Goal: Task Accomplishment & Management: Complete application form

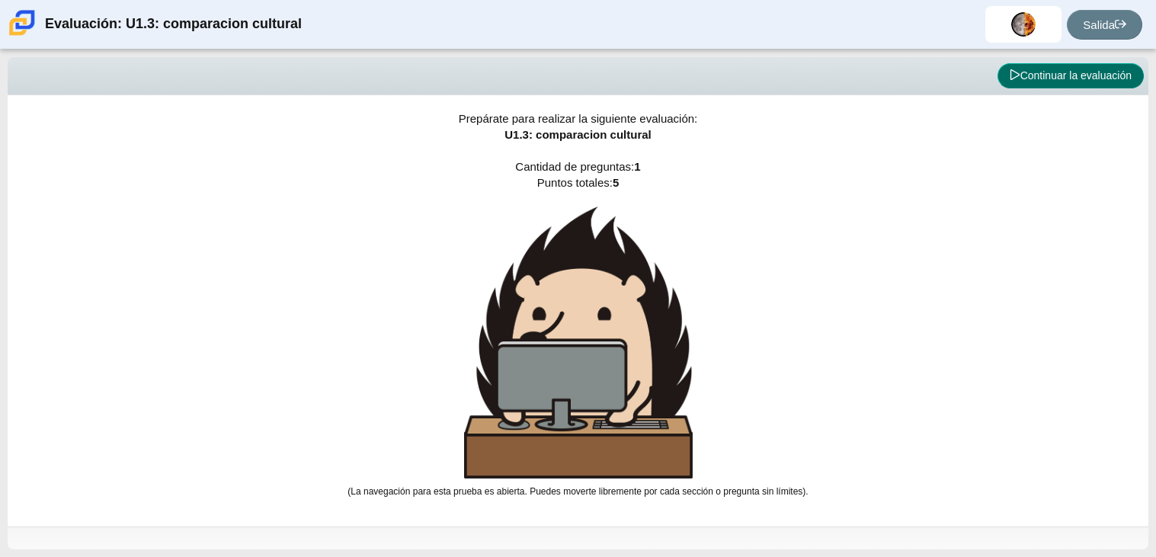
click at [1051, 80] on font "Continuar la evaluación" at bounding box center [1076, 75] width 111 height 12
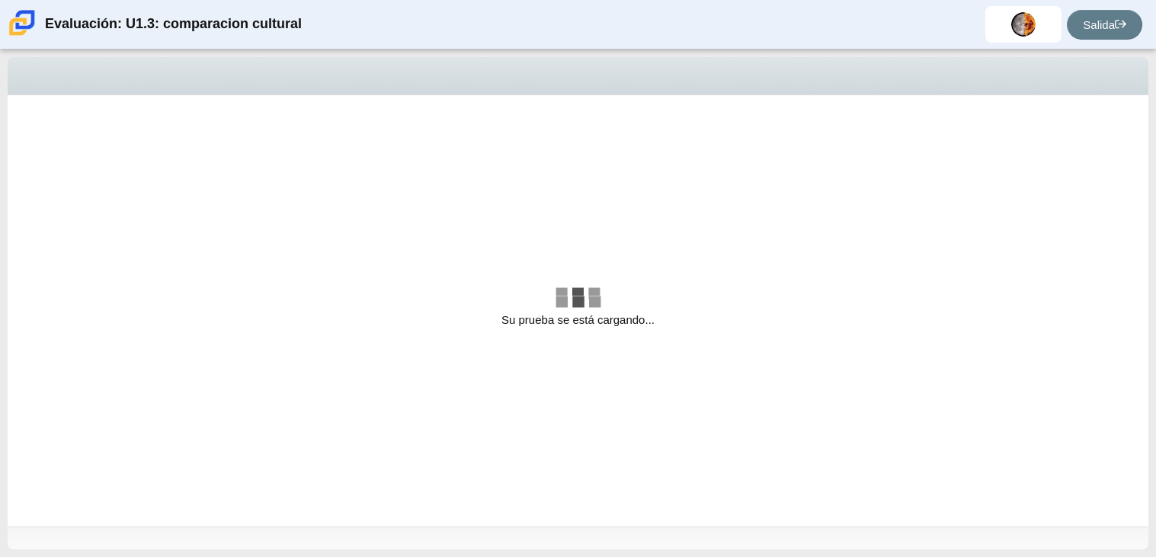
select select "f2c20758-046e-4de4-bd03-70368590ba22"
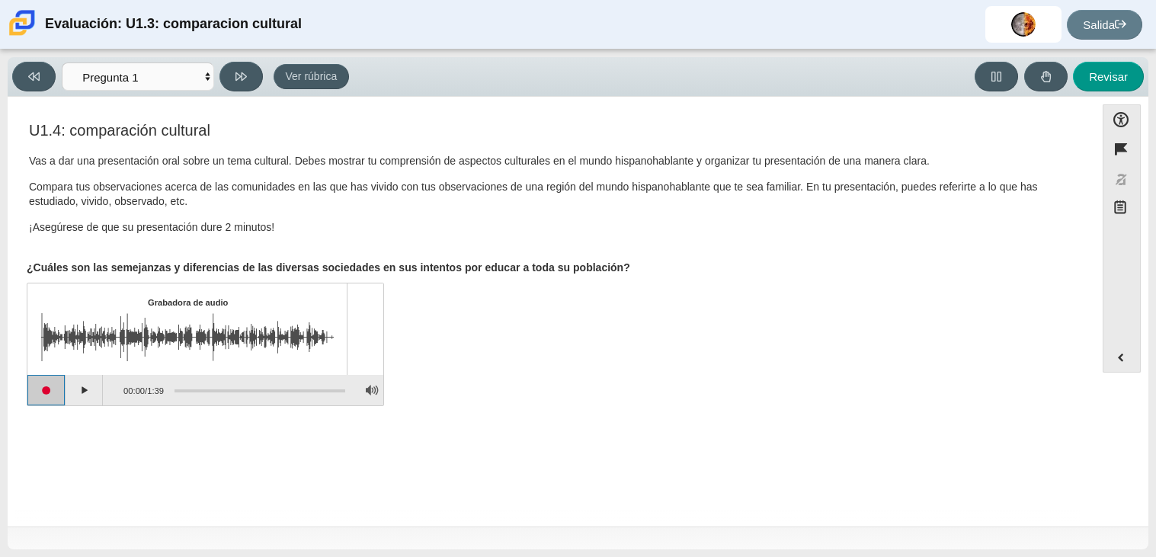
click at [50, 390] on button "Iniciar grabación" at bounding box center [46, 390] width 38 height 30
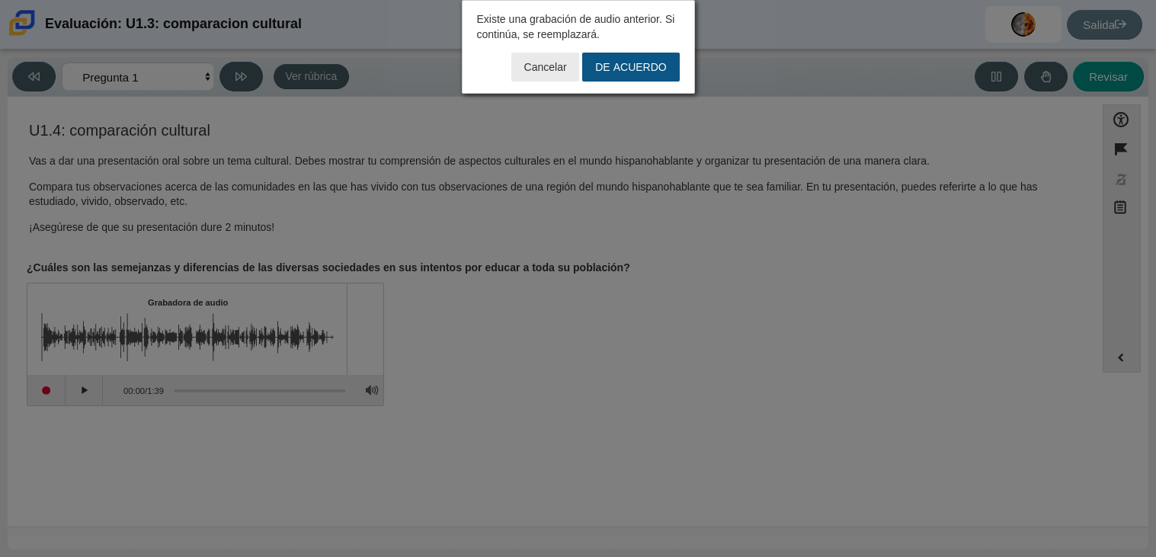
click at [633, 64] on font "DE ACUERDO" at bounding box center [630, 67] width 71 height 14
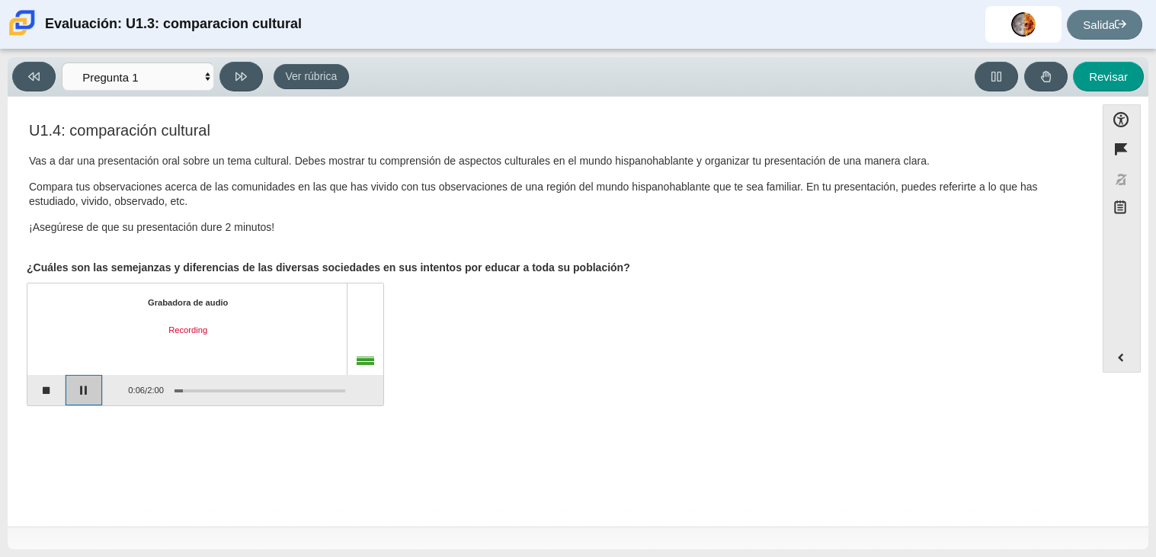
click at [95, 391] on button "Pause" at bounding box center [85, 390] width 38 height 30
click at [74, 397] on button "Continue recording" at bounding box center [85, 390] width 38 height 30
click at [74, 397] on button "Pause" at bounding box center [85, 390] width 38 height 30
click at [50, 392] on button "Stop recording" at bounding box center [46, 390] width 38 height 30
click at [79, 397] on button "Play" at bounding box center [85, 390] width 38 height 30
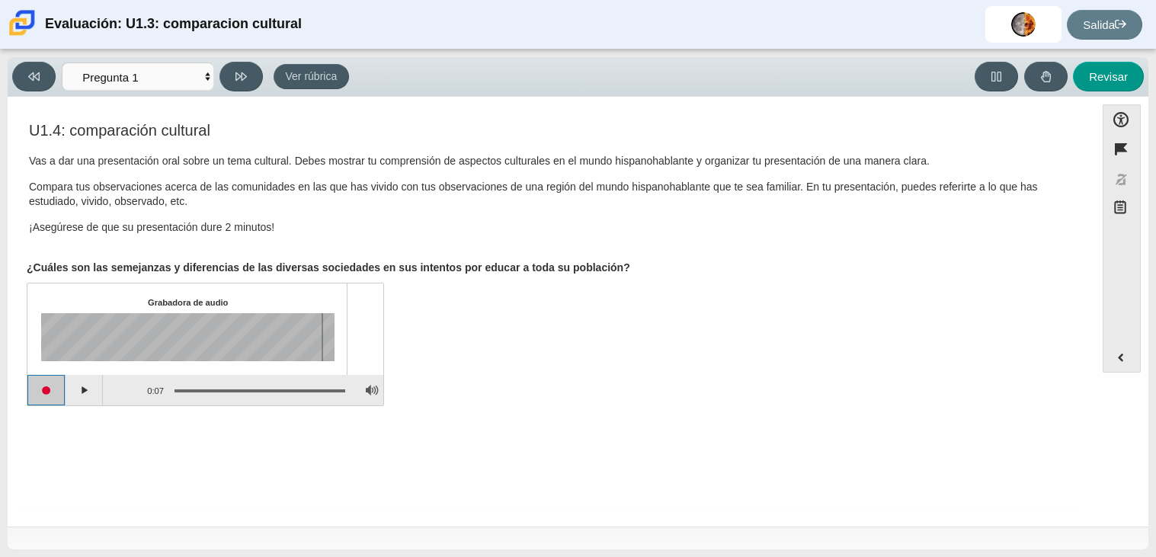
click at [49, 400] on button "Start recording" at bounding box center [46, 390] width 38 height 30
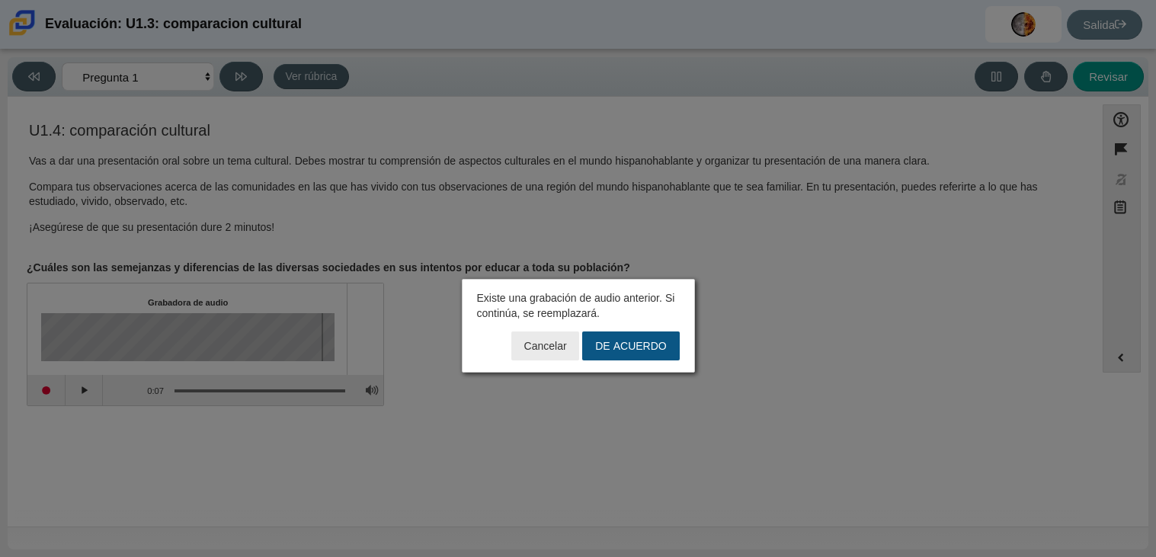
click at [628, 343] on font "DE ACUERDO" at bounding box center [630, 346] width 71 height 14
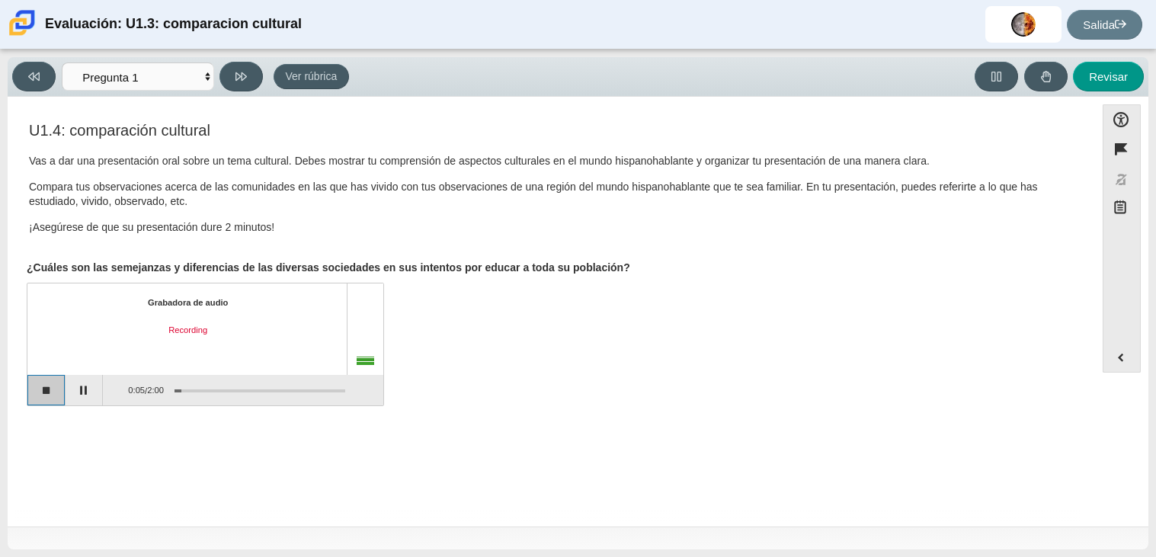
click at [47, 397] on button "Stop recording" at bounding box center [46, 390] width 38 height 30
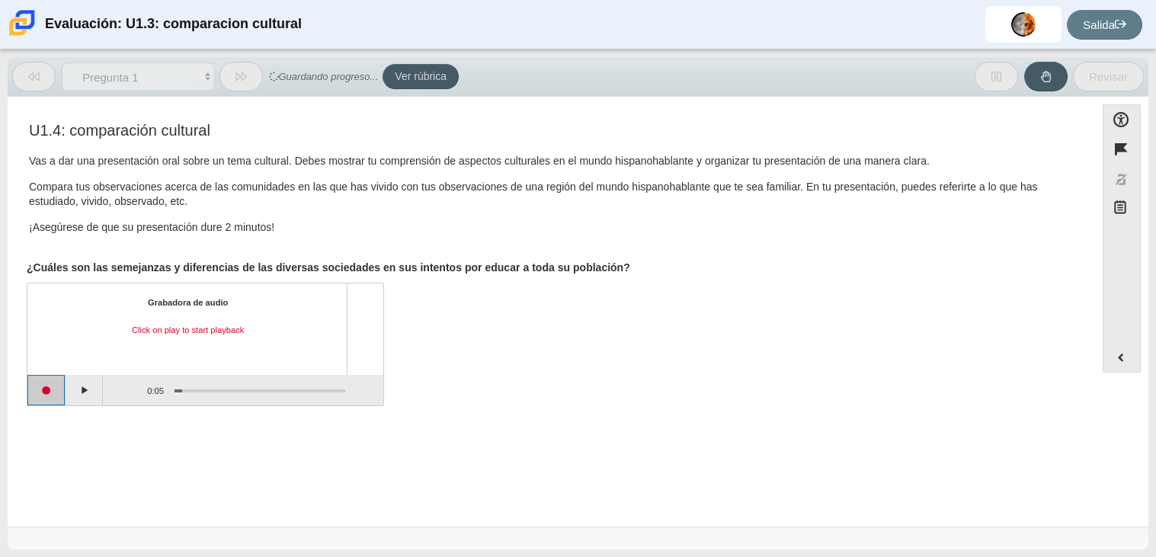
click at [36, 395] on button "Start recording" at bounding box center [46, 390] width 38 height 30
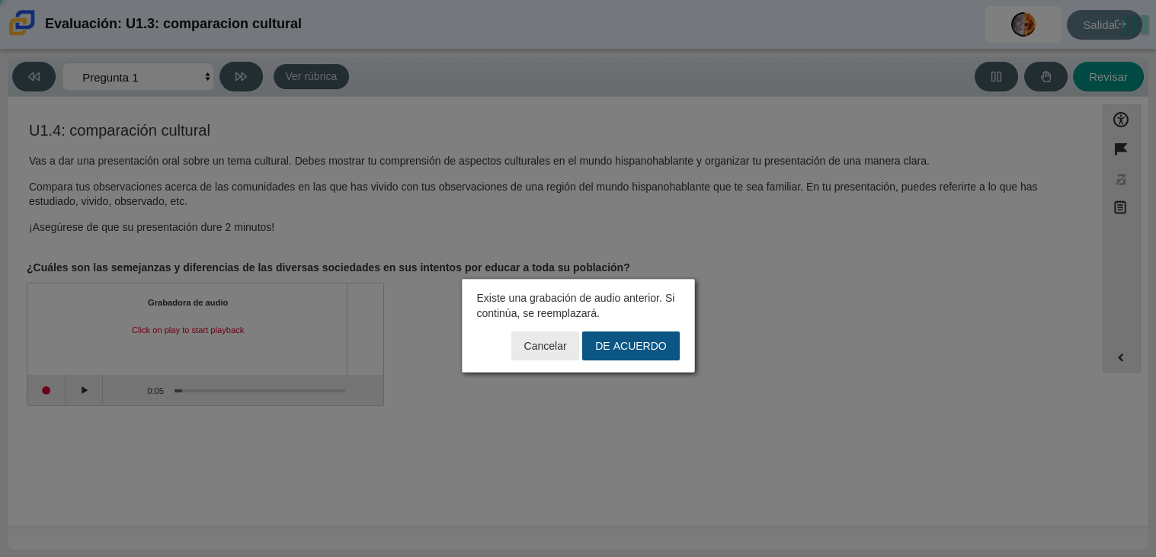
click at [667, 356] on button "DE ACUERDO" at bounding box center [630, 346] width 97 height 29
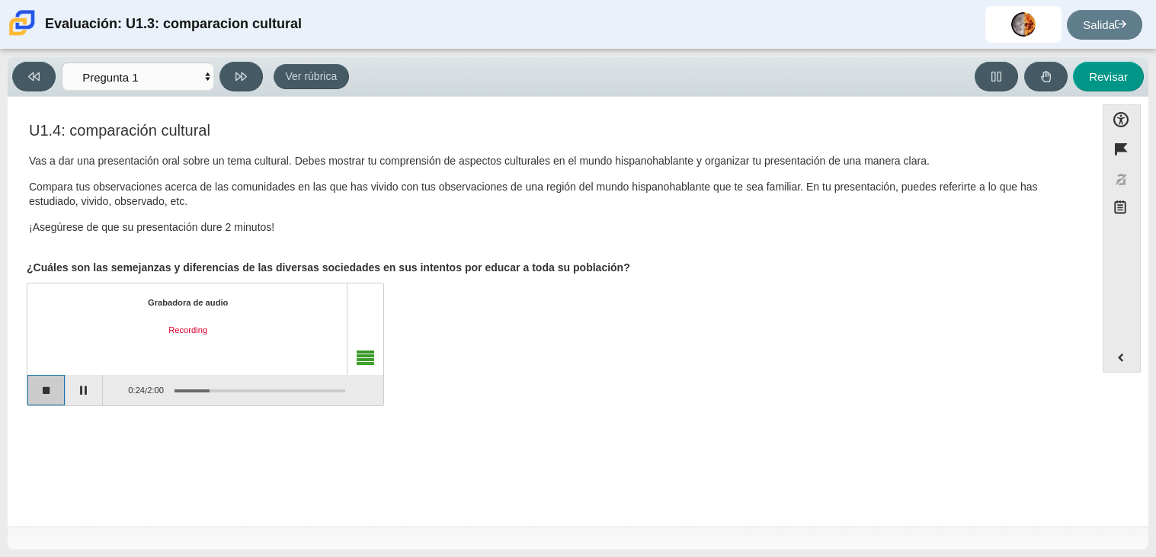
click at [39, 392] on button "Stop recording" at bounding box center [46, 390] width 38 height 30
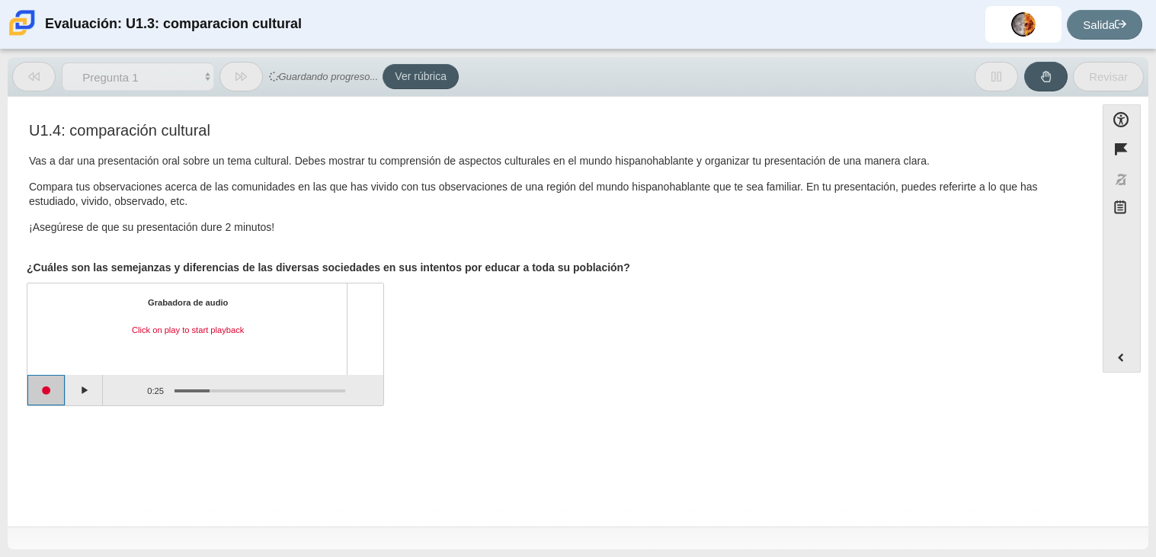
click at [53, 393] on button "Start recording" at bounding box center [46, 390] width 38 height 30
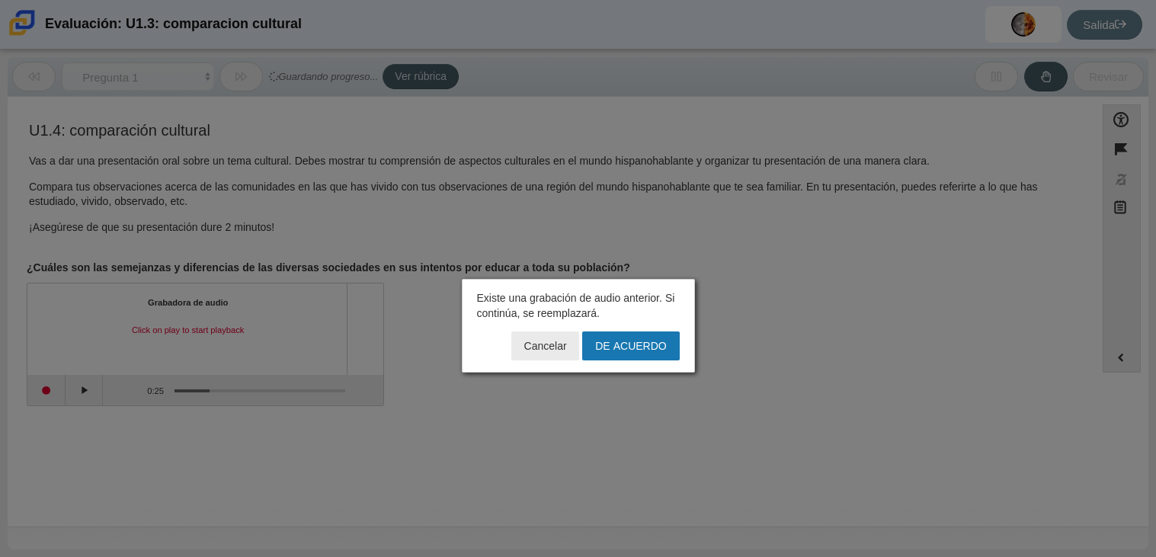
click button "DE ACUERDO" at bounding box center [630, 346] width 97 height 29
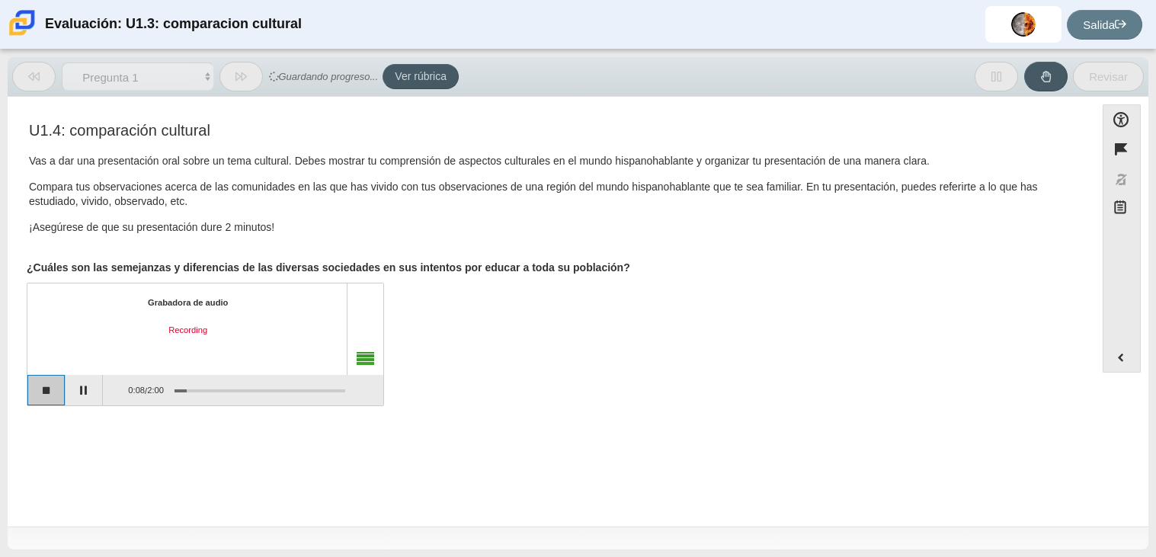
click at [46, 390] on button "Stop recording" at bounding box center [46, 390] width 38 height 30
click at [46, 390] on button "Start recording" at bounding box center [46, 390] width 38 height 30
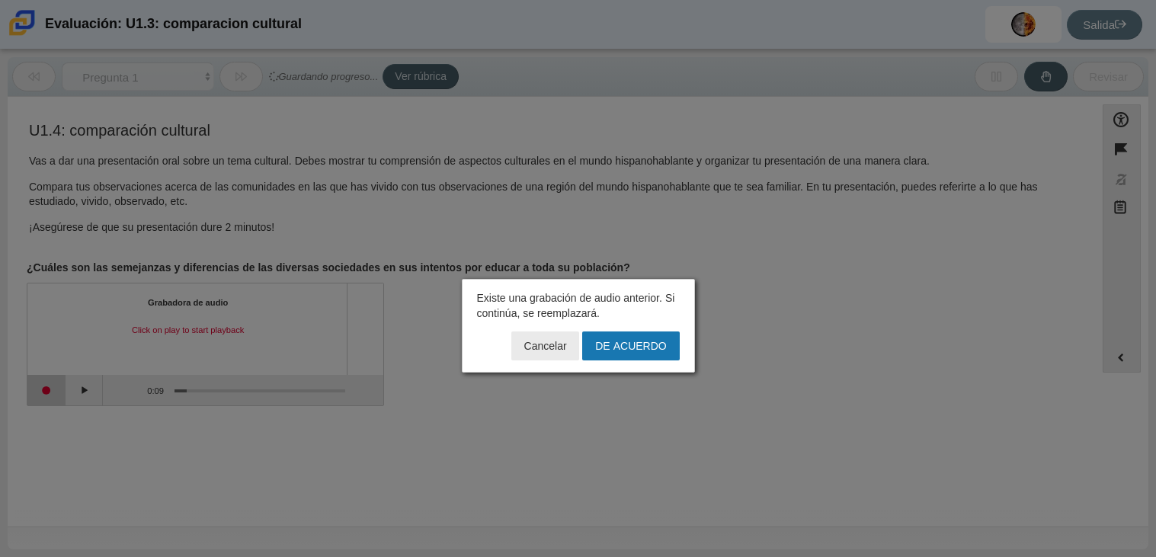
click button "DE ACUERDO" at bounding box center [630, 346] width 97 height 29
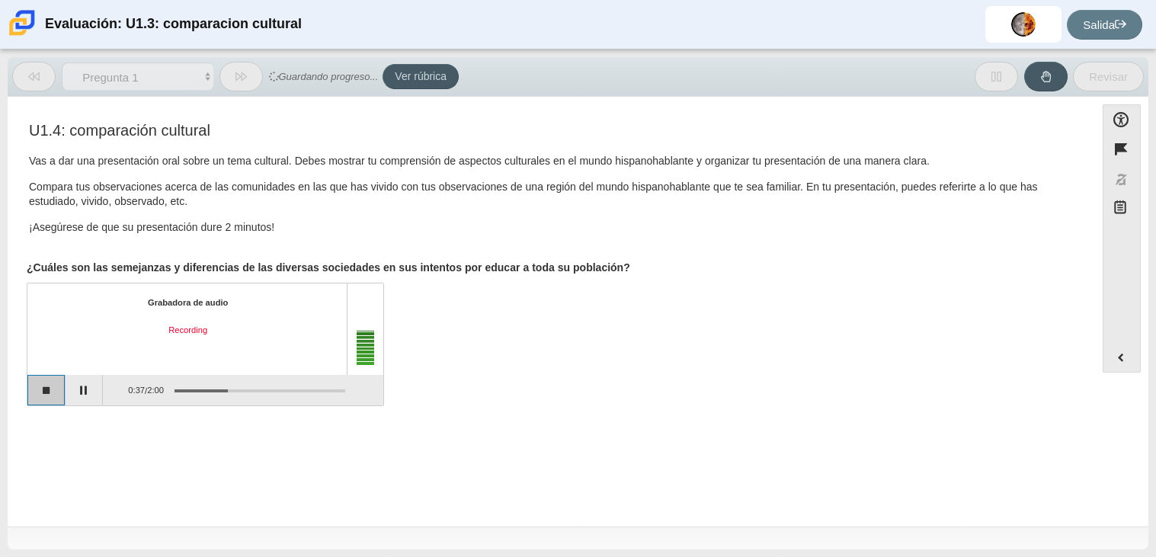
click at [51, 394] on button "Stop recording" at bounding box center [46, 390] width 38 height 30
click at [48, 395] on button "Start recording" at bounding box center [46, 390] width 38 height 30
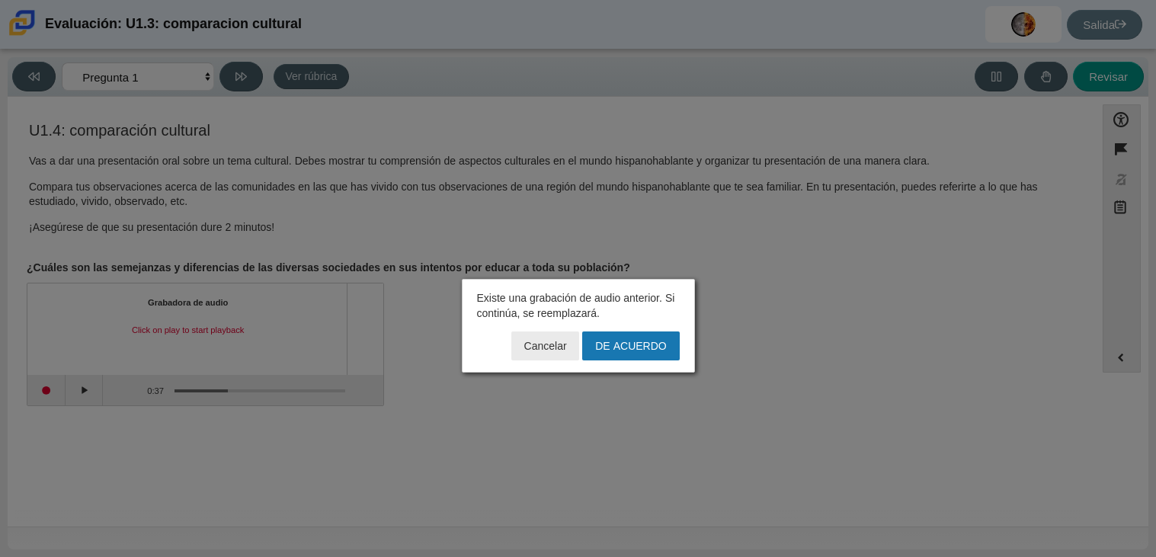
click button "DE ACUERDO" at bounding box center [630, 346] width 97 height 29
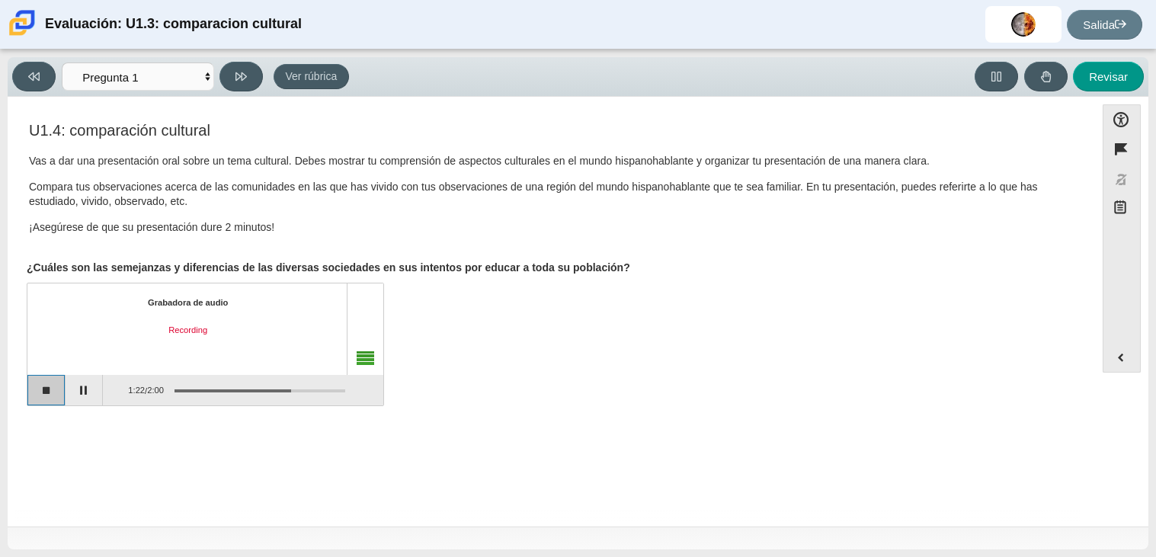
click at [27, 375] on button "Stop recording" at bounding box center [46, 390] width 38 height 30
click at [42, 398] on button "Start recording" at bounding box center [46, 390] width 38 height 30
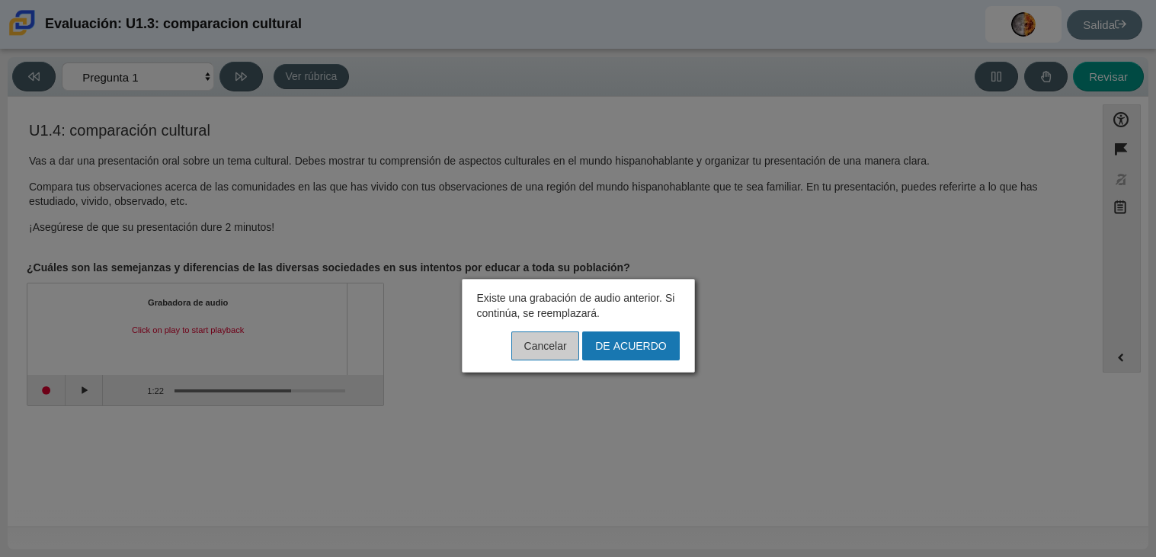
click at [553, 349] on font "Cancelar" at bounding box center [545, 346] width 43 height 14
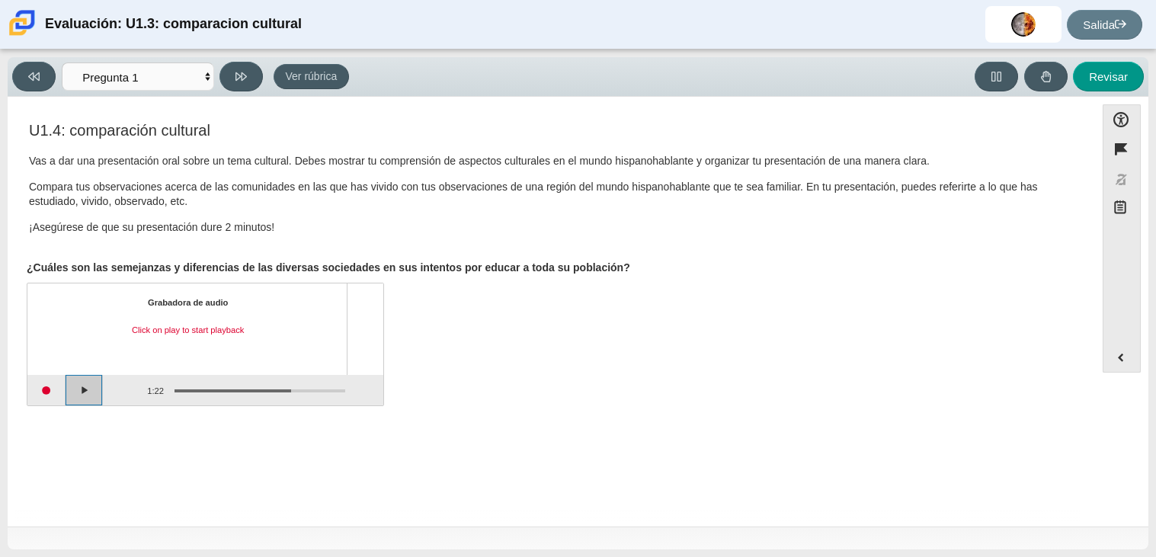
click at [66, 405] on button "Play" at bounding box center [85, 390] width 38 height 30
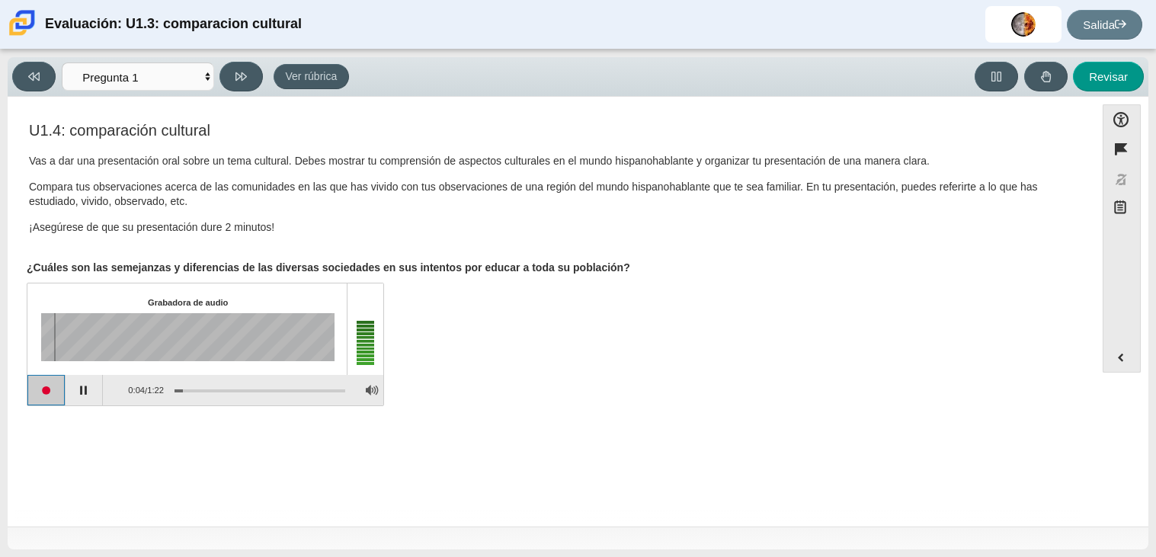
click at [28, 398] on button "Start recording" at bounding box center [46, 390] width 38 height 30
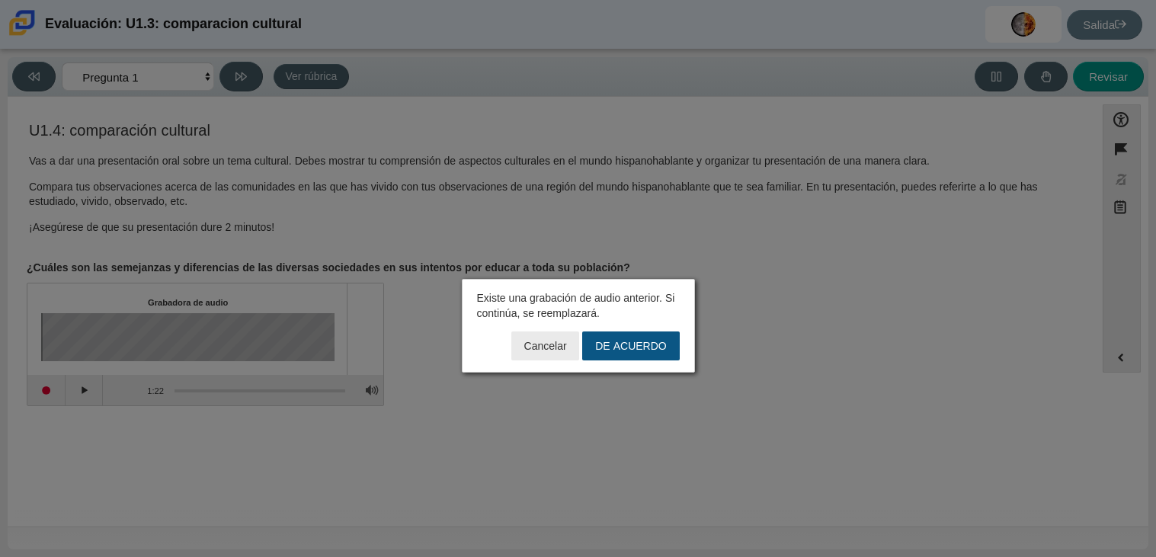
click button "DE ACUERDO" at bounding box center [630, 346] width 97 height 29
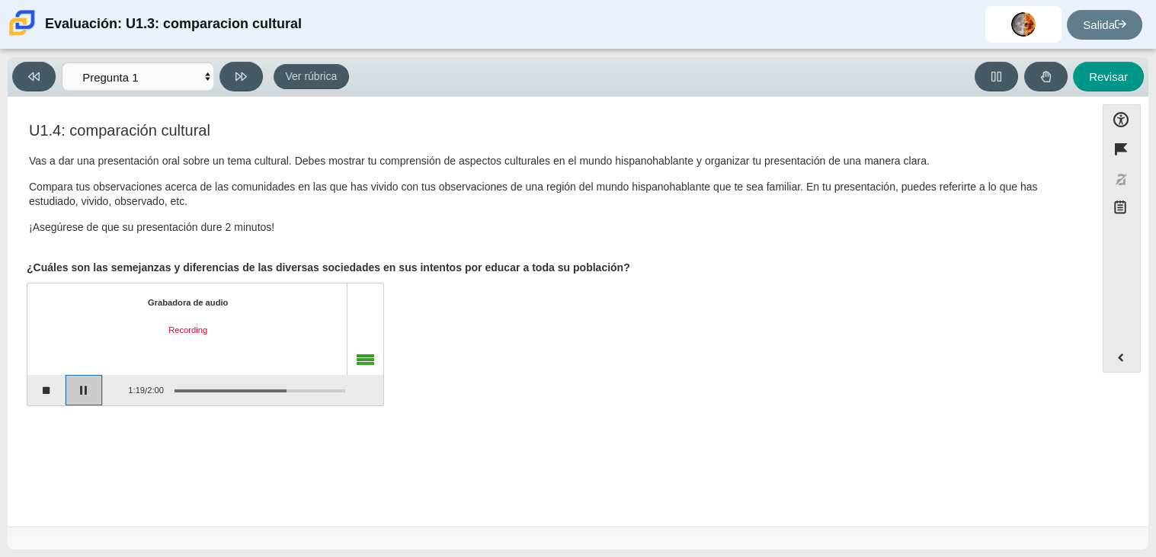
click at [85, 399] on button "Pause" at bounding box center [85, 390] width 38 height 30
click at [87, 399] on button "Continue recording" at bounding box center [85, 390] width 38 height 30
click at [87, 399] on button "Pause" at bounding box center [85, 390] width 38 height 30
click at [45, 401] on button "Stop recording" at bounding box center [46, 390] width 38 height 30
click at [1115, 75] on font "Revisar" at bounding box center [1108, 76] width 39 height 13
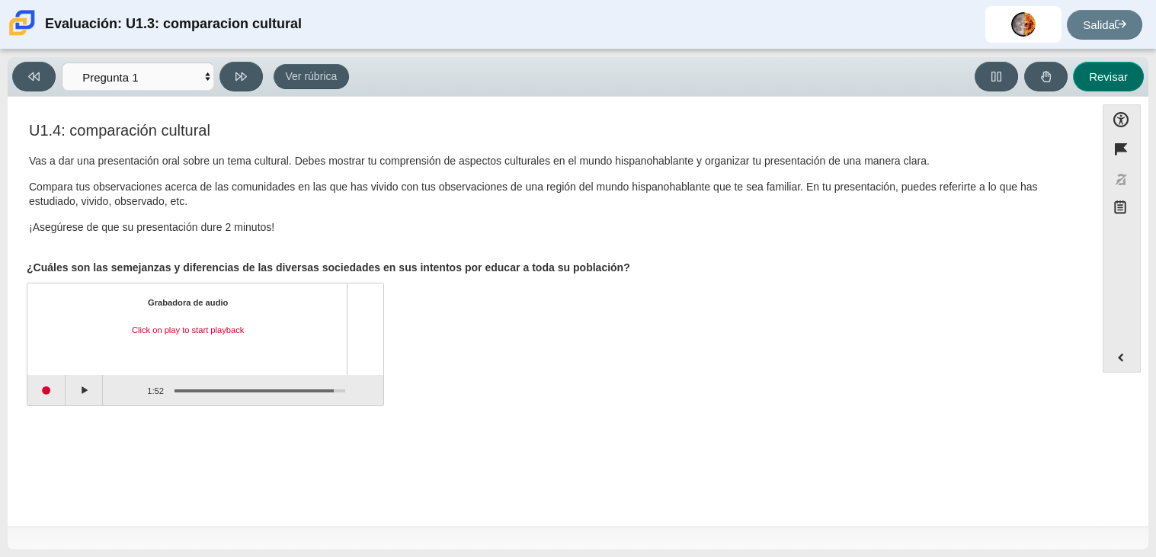
select select "review"
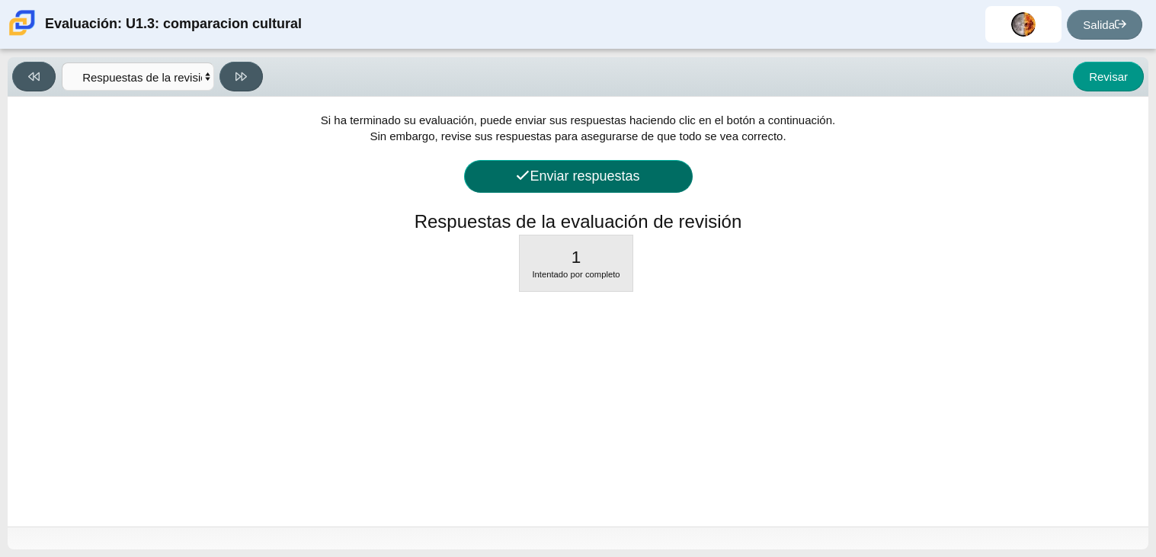
click at [573, 168] on font "Enviar respuestas" at bounding box center [585, 175] width 110 height 15
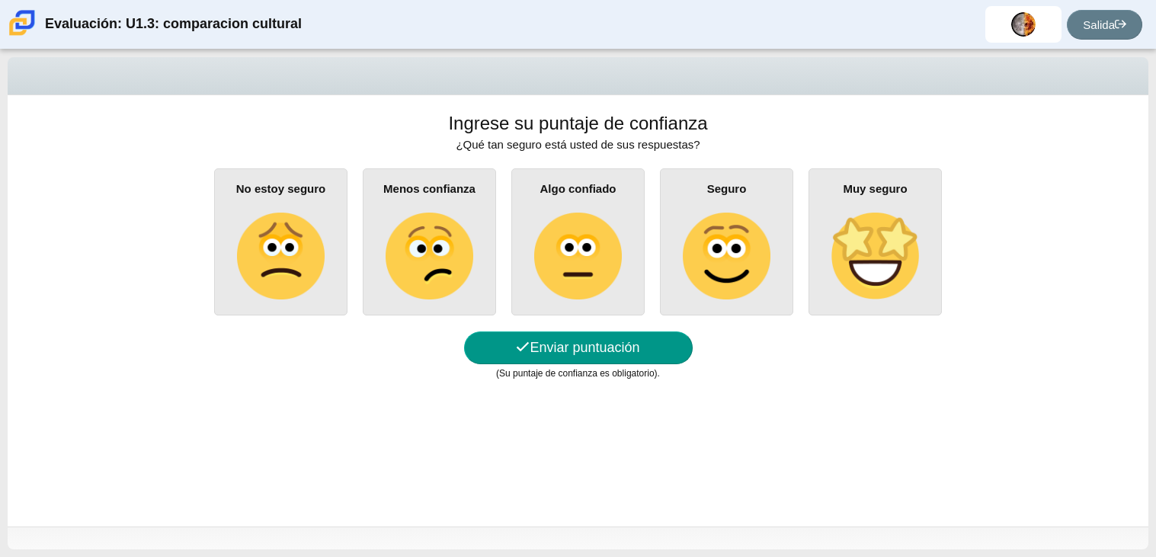
click at [912, 184] on div "Muy seguro" at bounding box center [875, 241] width 133 height 147
click at [0, 0] on input "Muy seguro" at bounding box center [0, 0] width 0 height 0
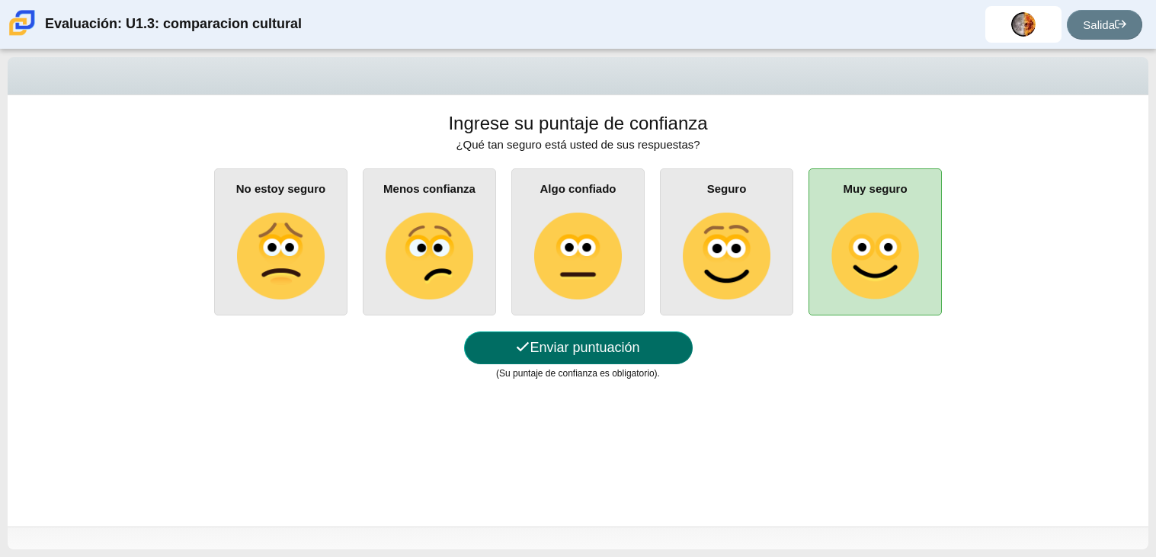
click at [590, 338] on button "Enviar puntuación" at bounding box center [578, 348] width 229 height 33
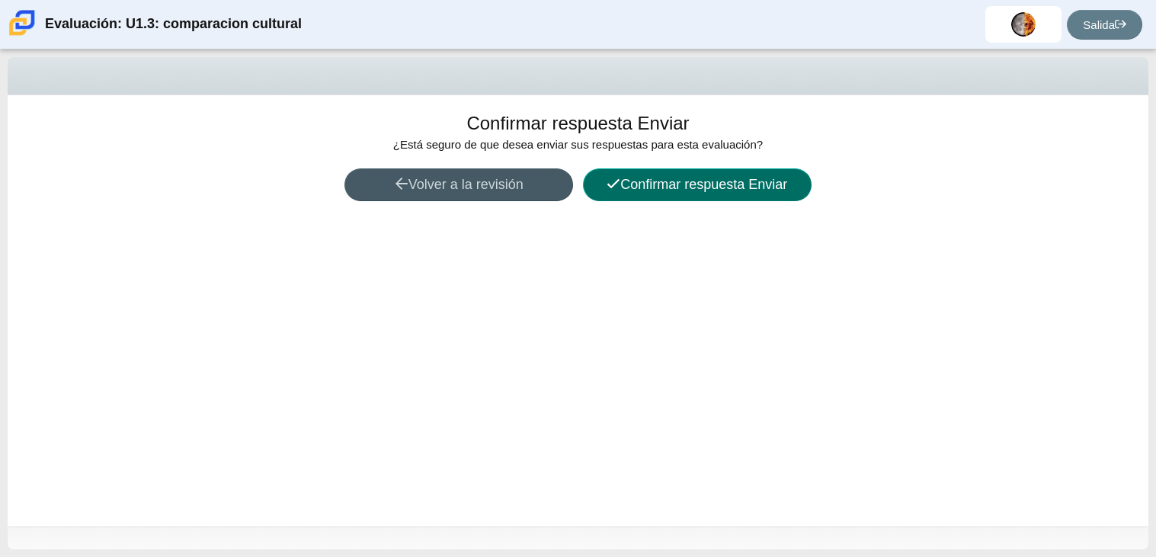
click at [743, 178] on font "Confirmar respuesta Enviar" at bounding box center [704, 184] width 167 height 15
